Goal: Information Seeking & Learning: Learn about a topic

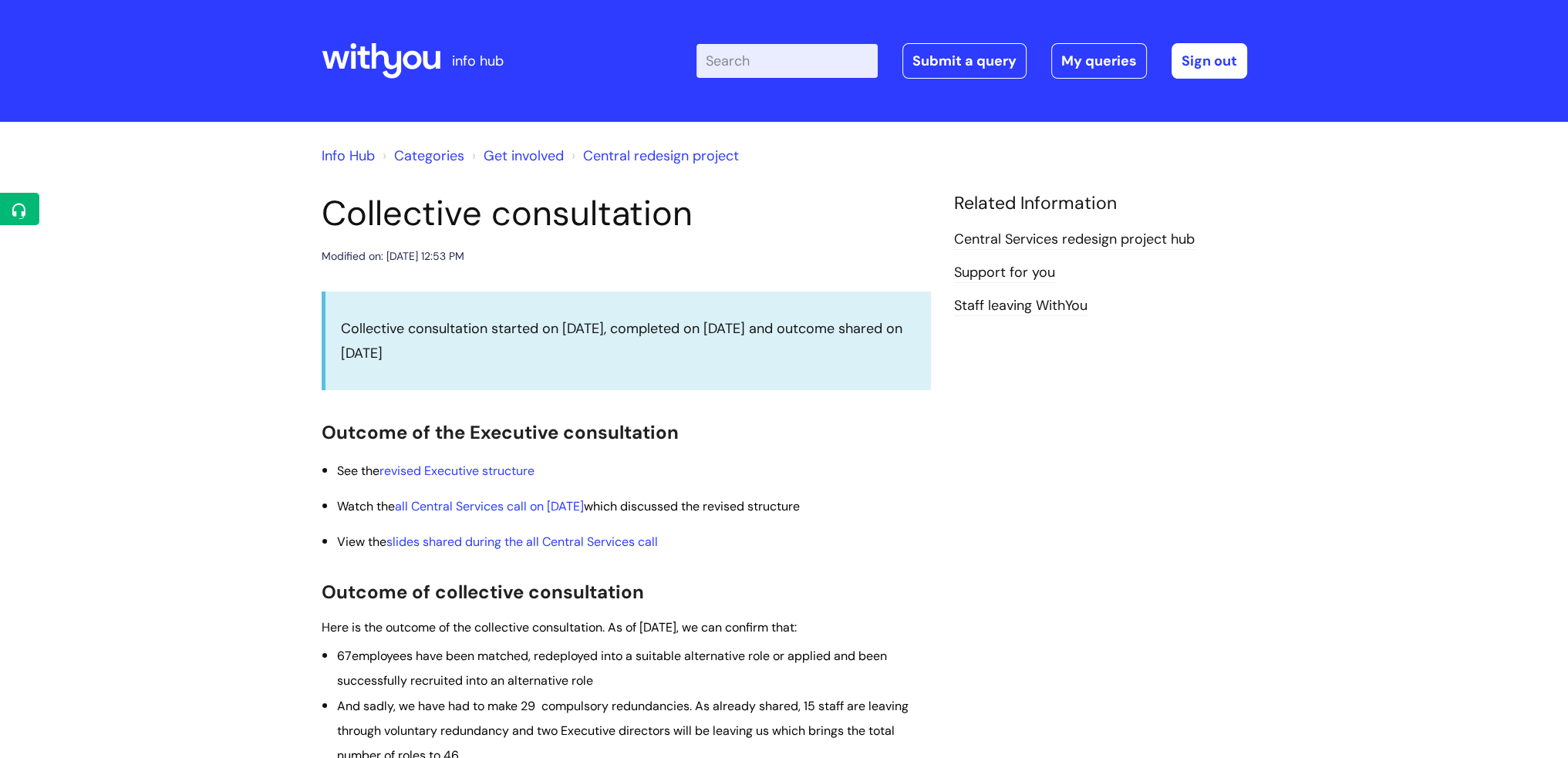
click at [650, 157] on link "Central redesign project" at bounding box center [661, 155] width 156 height 18
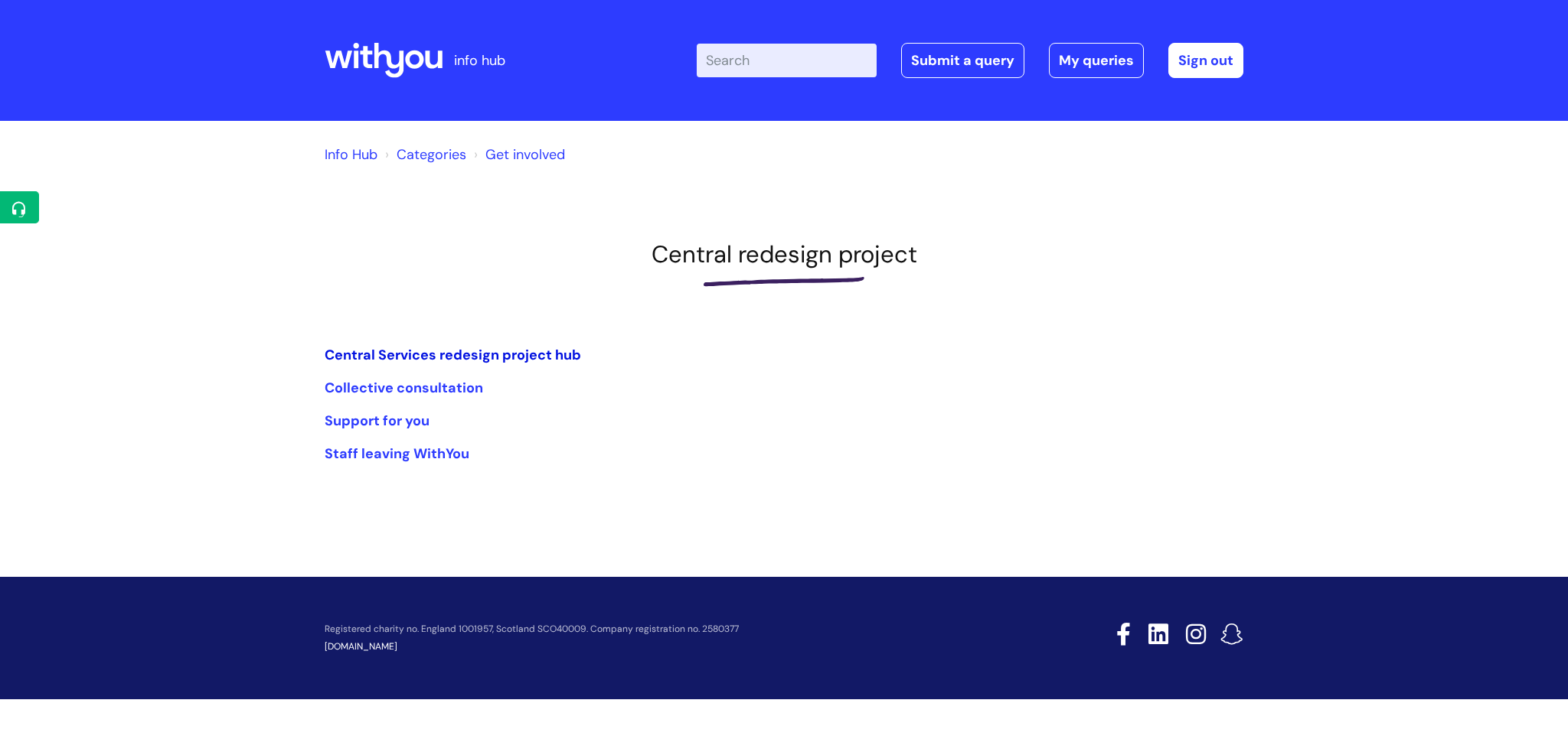
click at [497, 354] on link "Central Services redesign project hub" at bounding box center [453, 355] width 257 height 18
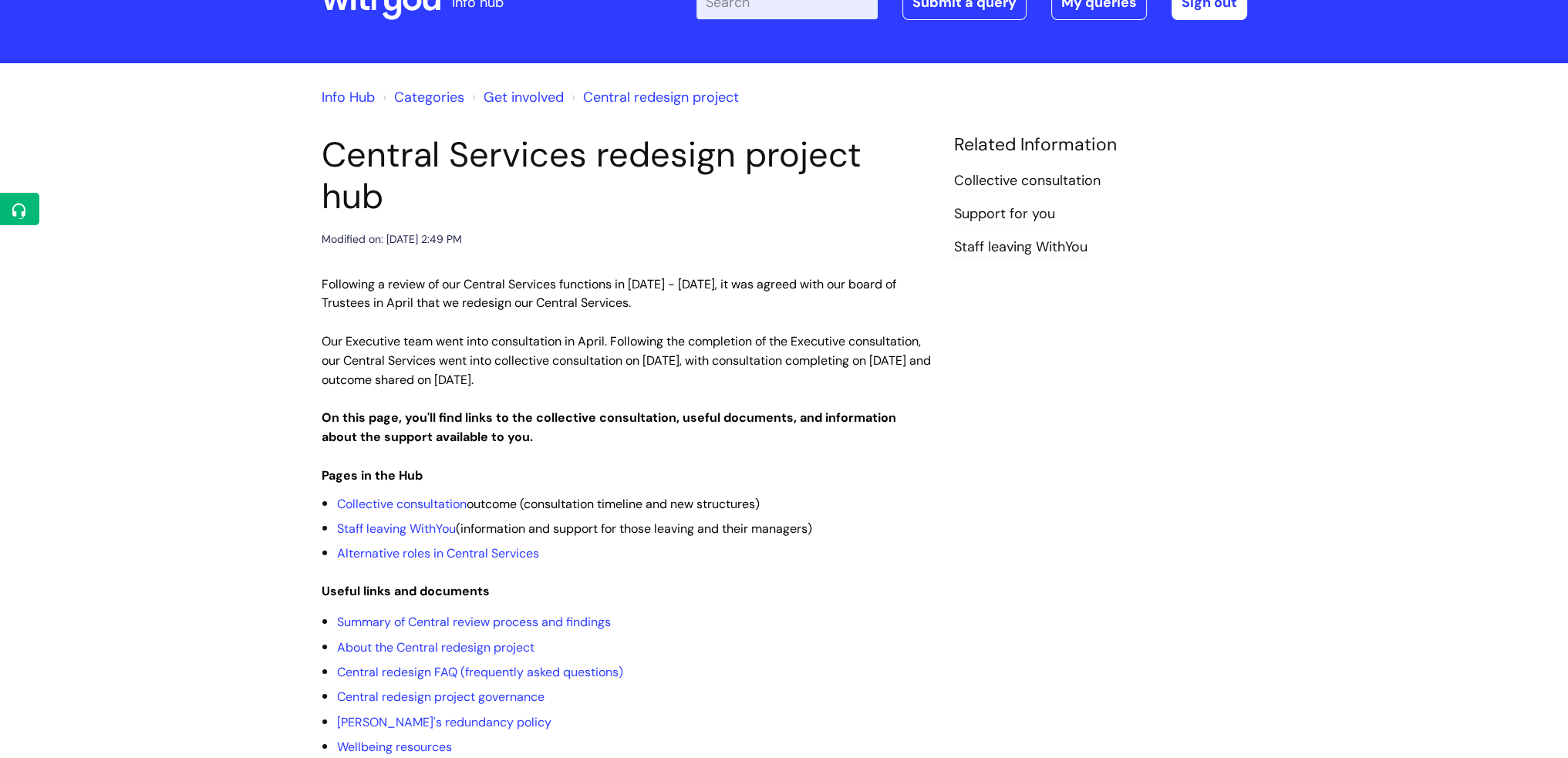
scroll to position [308, 0]
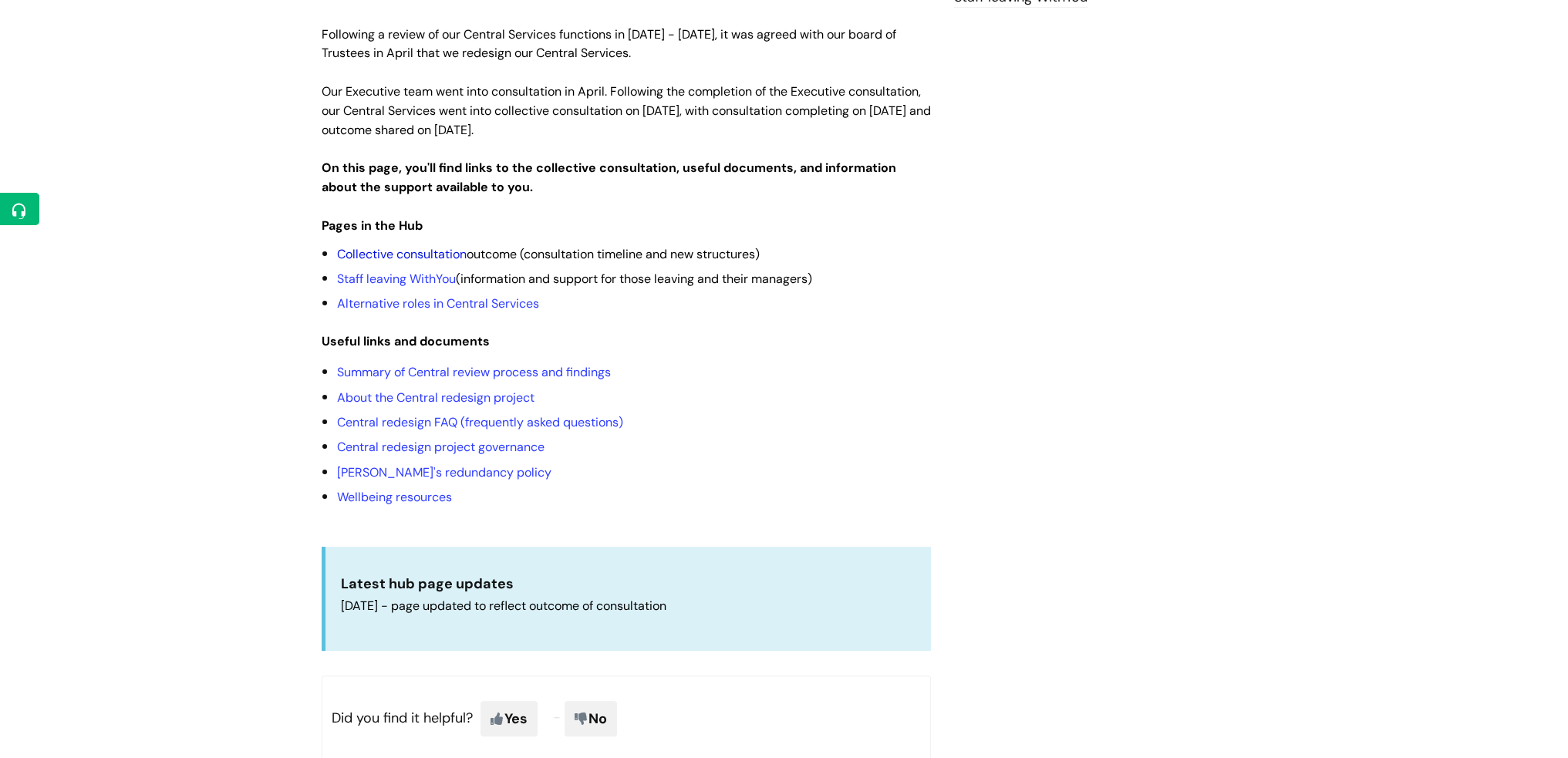
drag, startPoint x: 436, startPoint y: 207, endPoint x: 445, endPoint y: 211, distance: 9.8
click at [436, 246] on link "Collective consultation" at bounding box center [401, 254] width 129 height 16
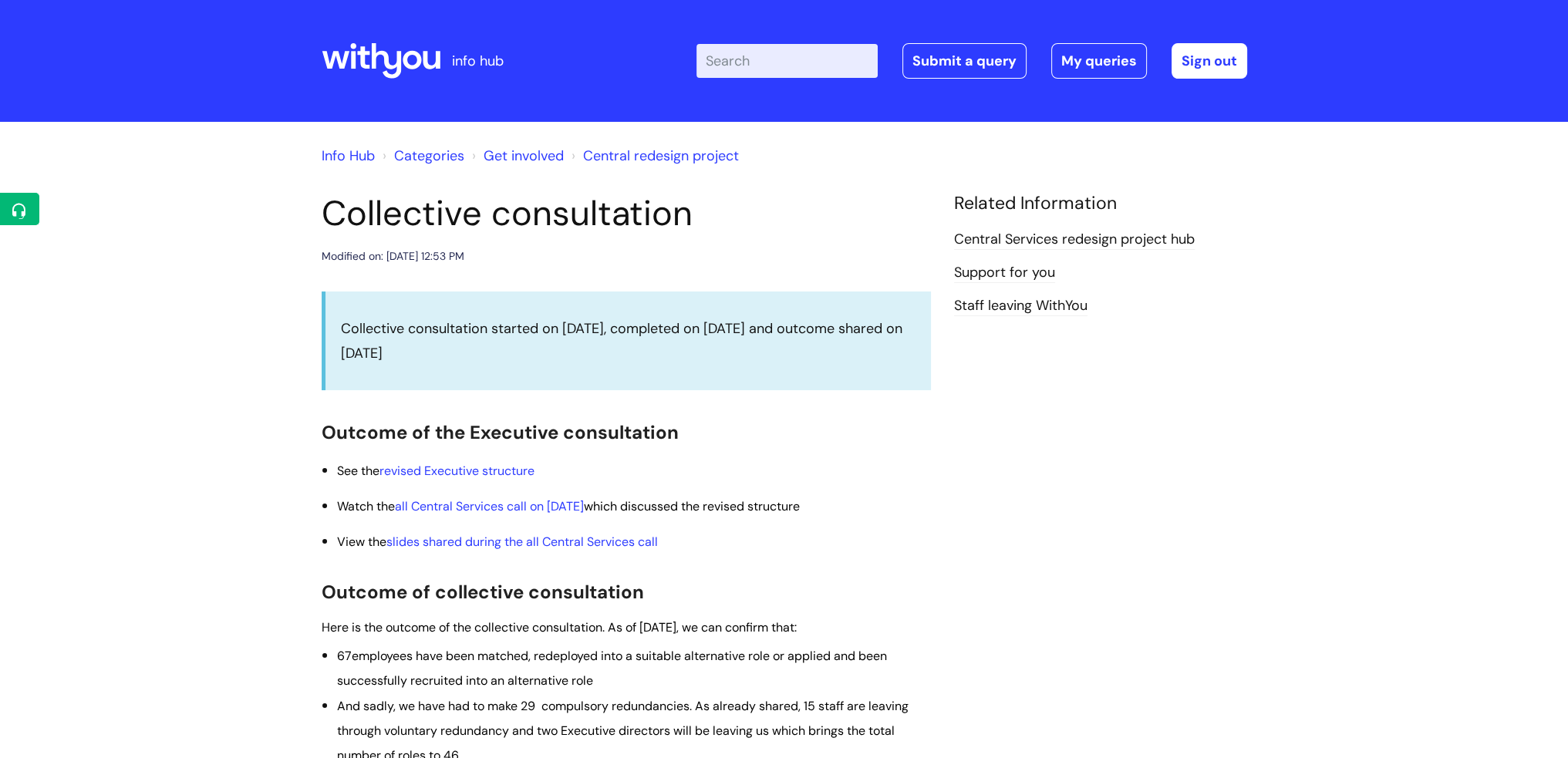
click at [650, 161] on link "Central redesign project" at bounding box center [661, 155] width 156 height 18
